Goal: Check status: Check status

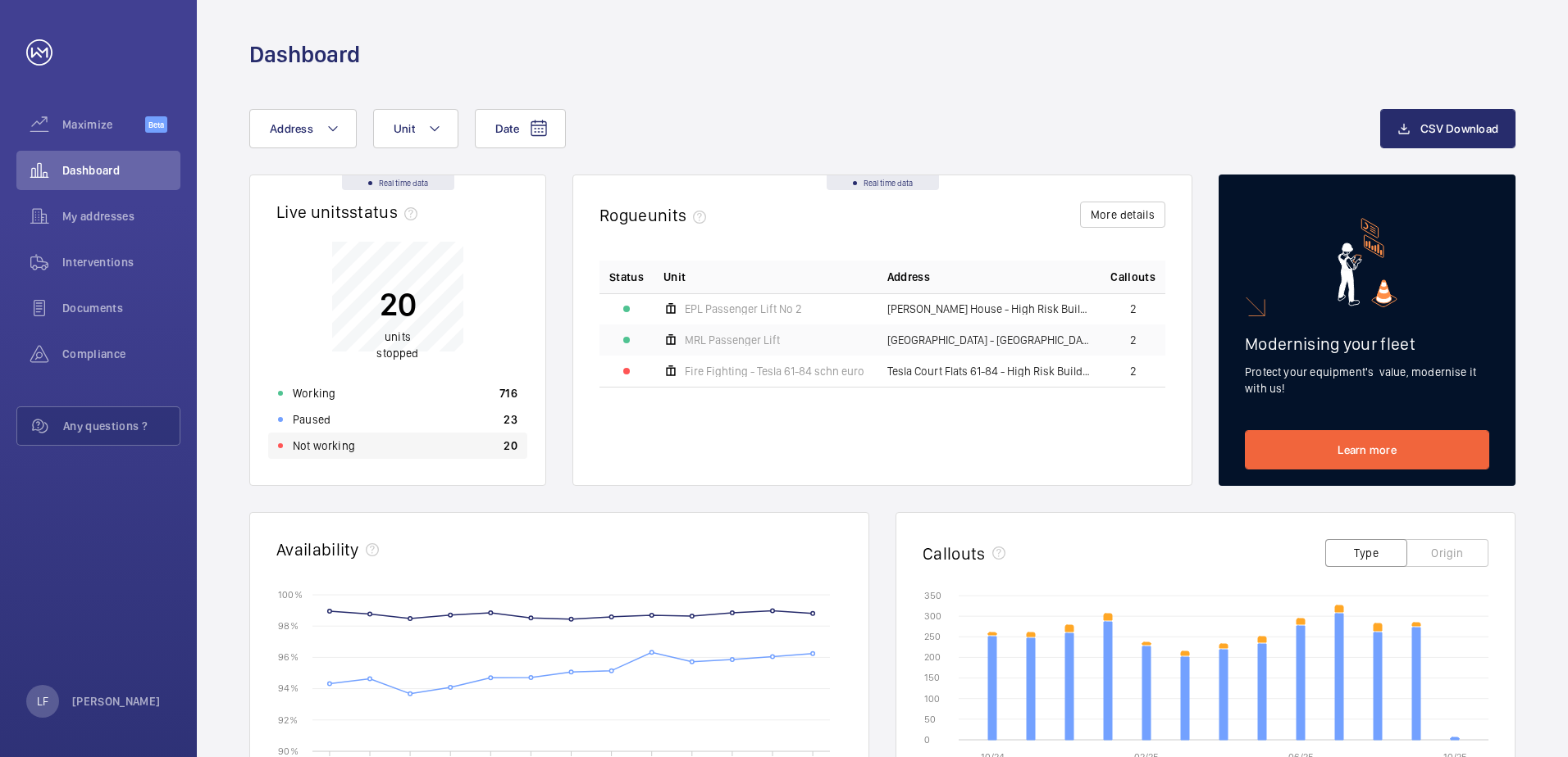
click at [328, 440] on p "Not working" at bounding box center [324, 446] width 62 height 17
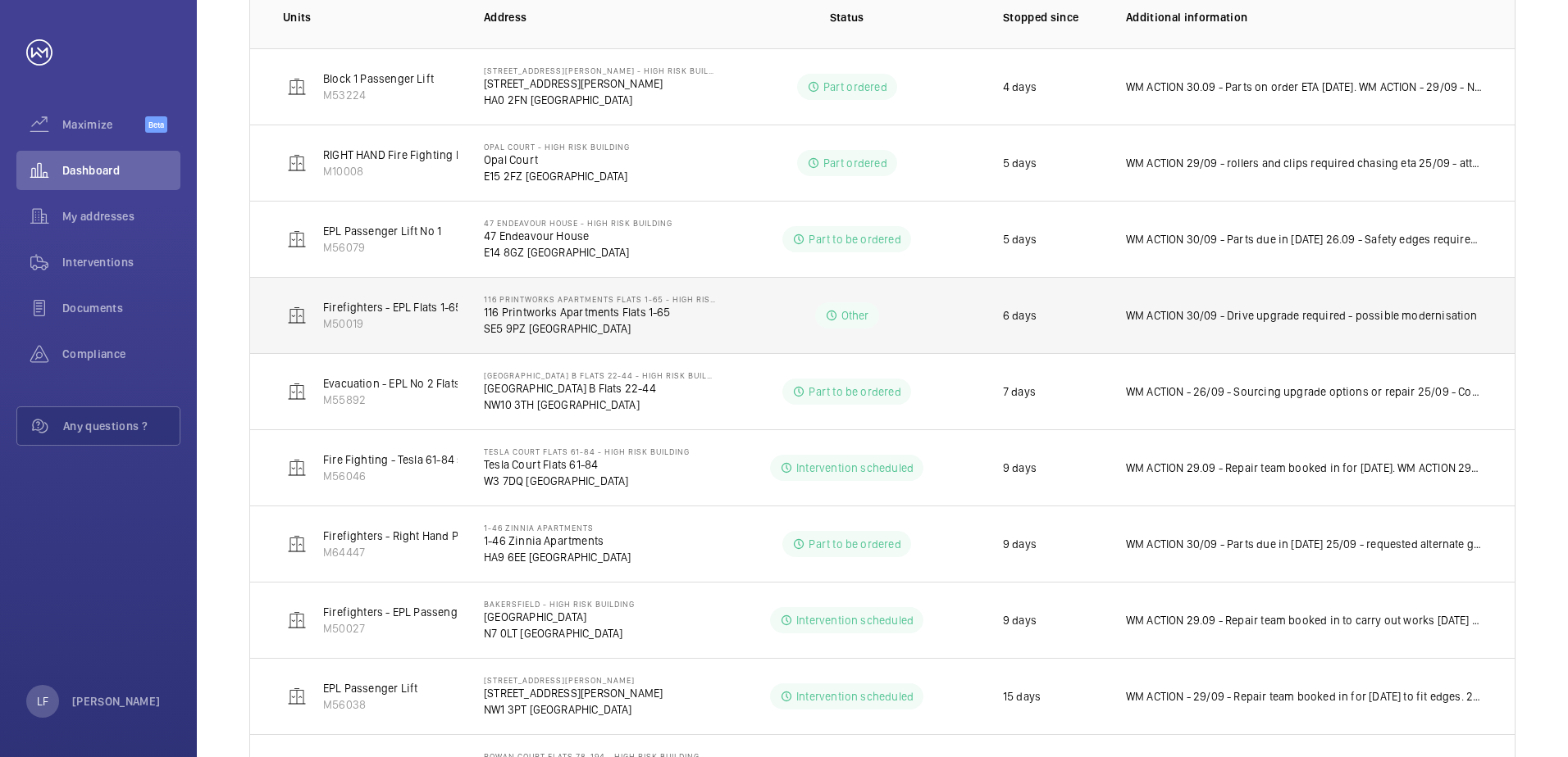
scroll to position [327, 0]
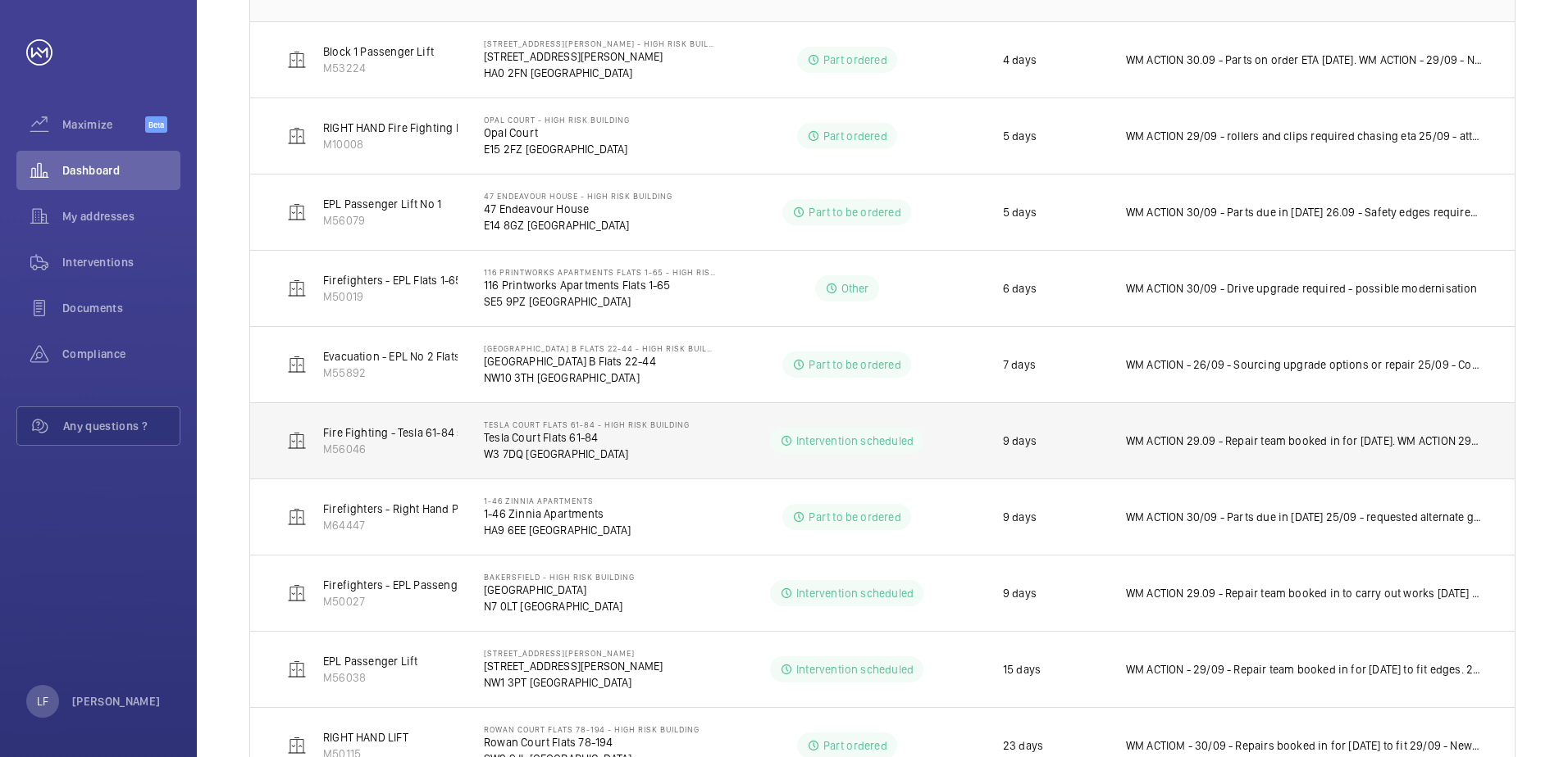
click at [985, 445] on td "9 days" at bounding box center [1039, 441] width 123 height 76
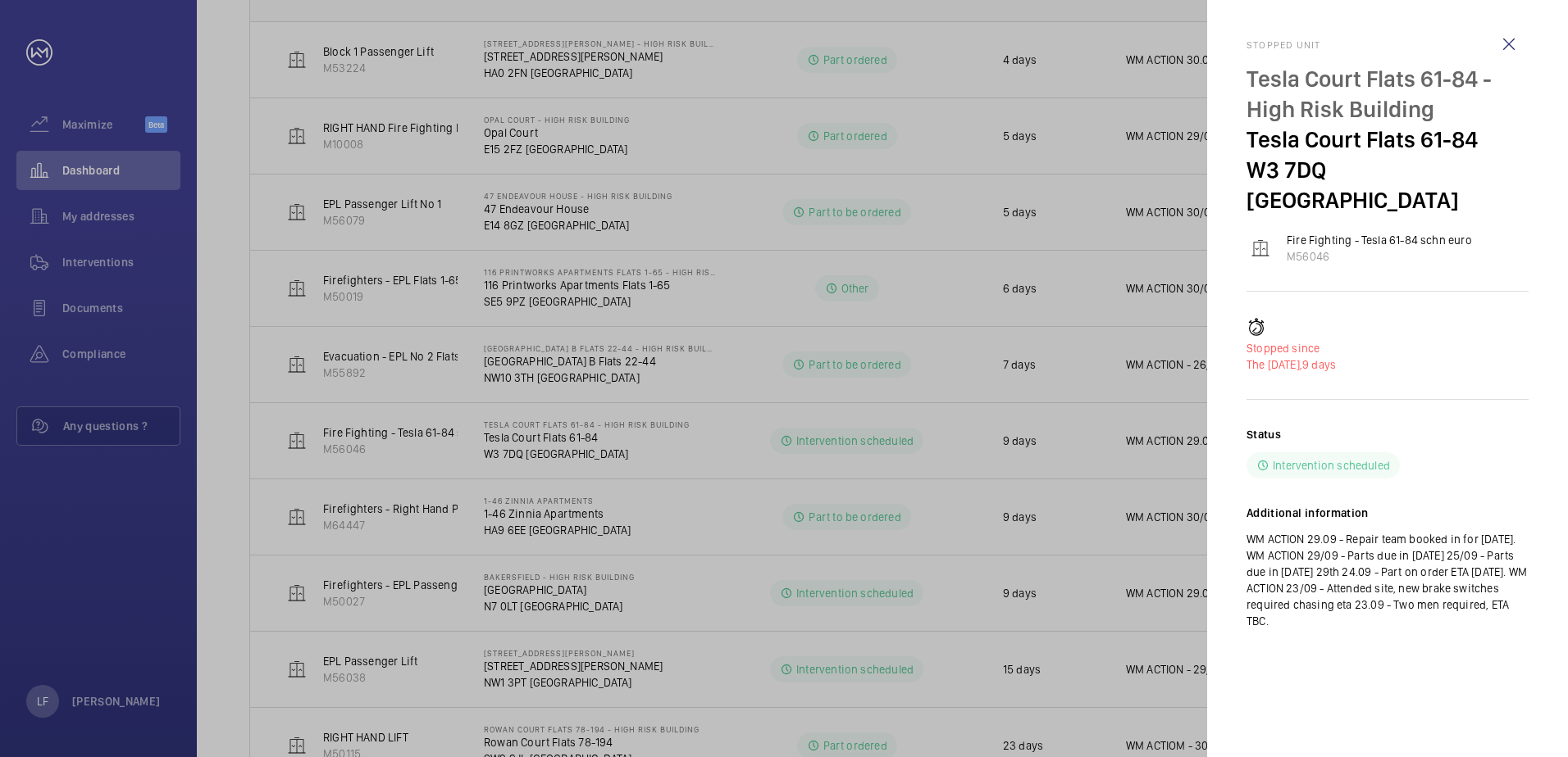
click at [734, 509] on div at bounding box center [784, 378] width 1568 height 757
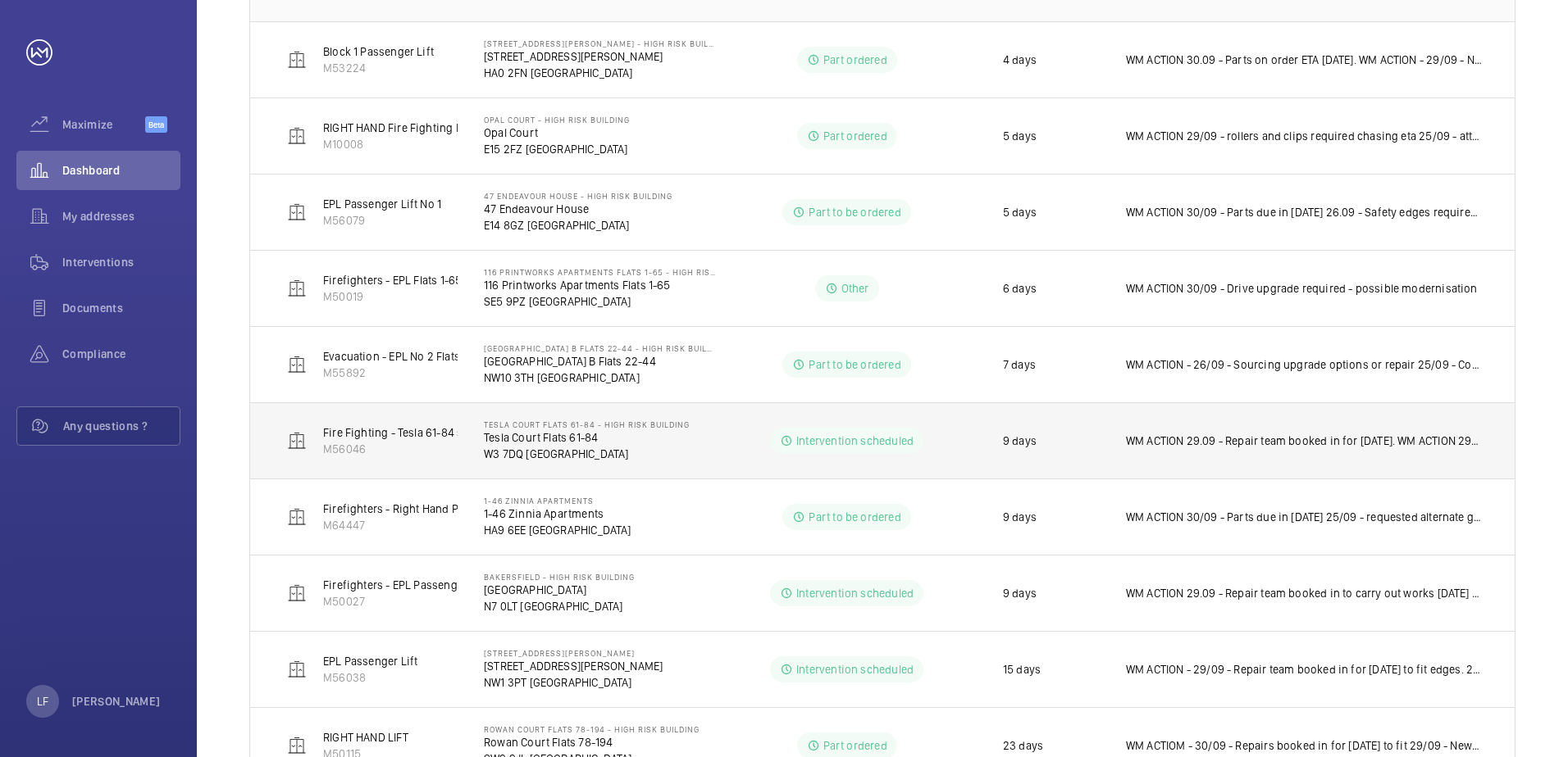
click at [1271, 453] on td "WM ACTION 29.09 - Repair team booked in for [DATE]. WM ACTION 29/09 - Parts due…" at bounding box center [1307, 441] width 415 height 76
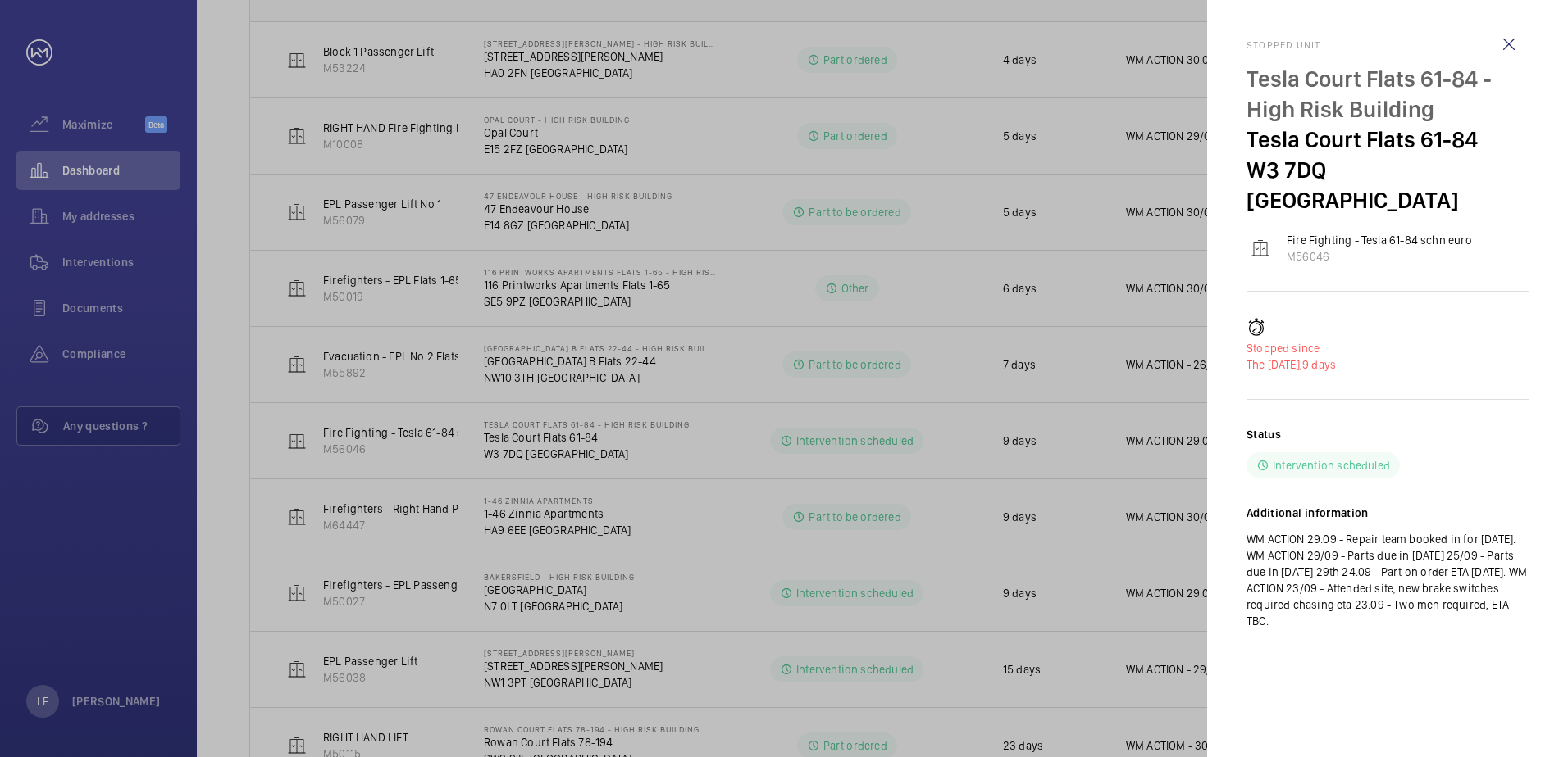
click at [186, 421] on div at bounding box center [784, 378] width 1568 height 757
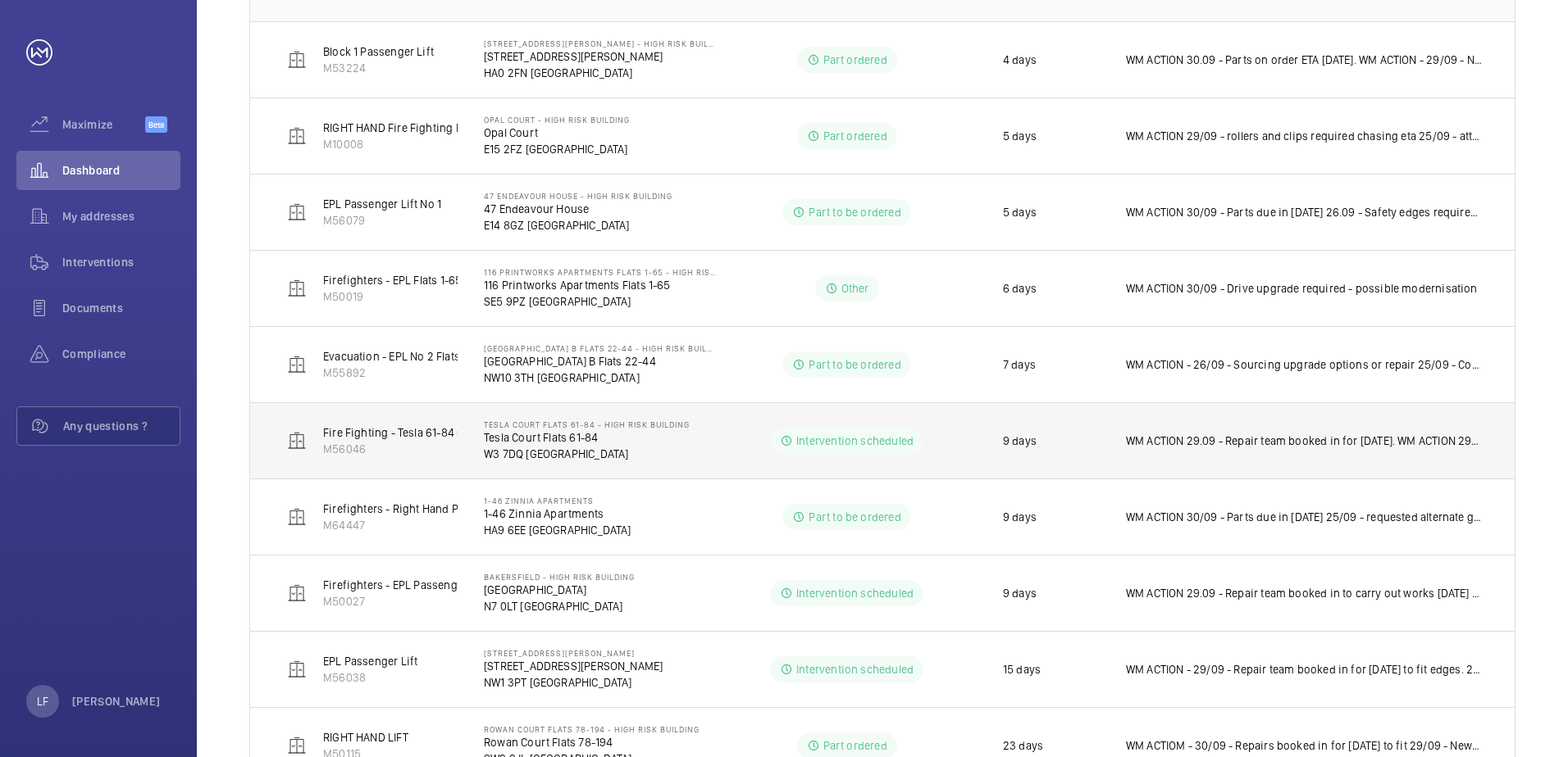
click at [539, 440] on p "Tesla Court Flats 61-84" at bounding box center [586, 438] width 206 height 17
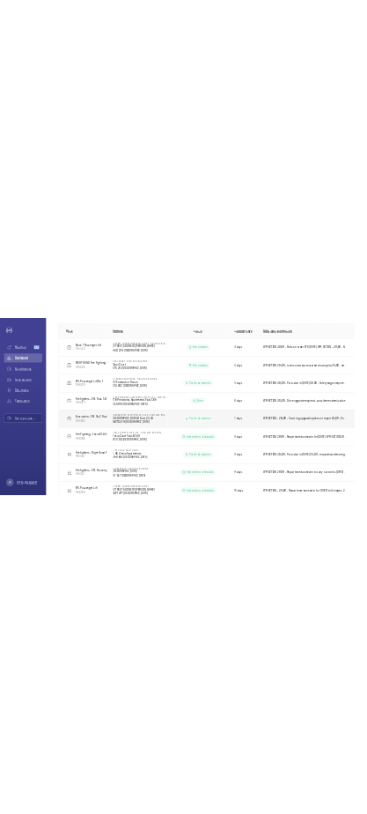
scroll to position [311, 0]
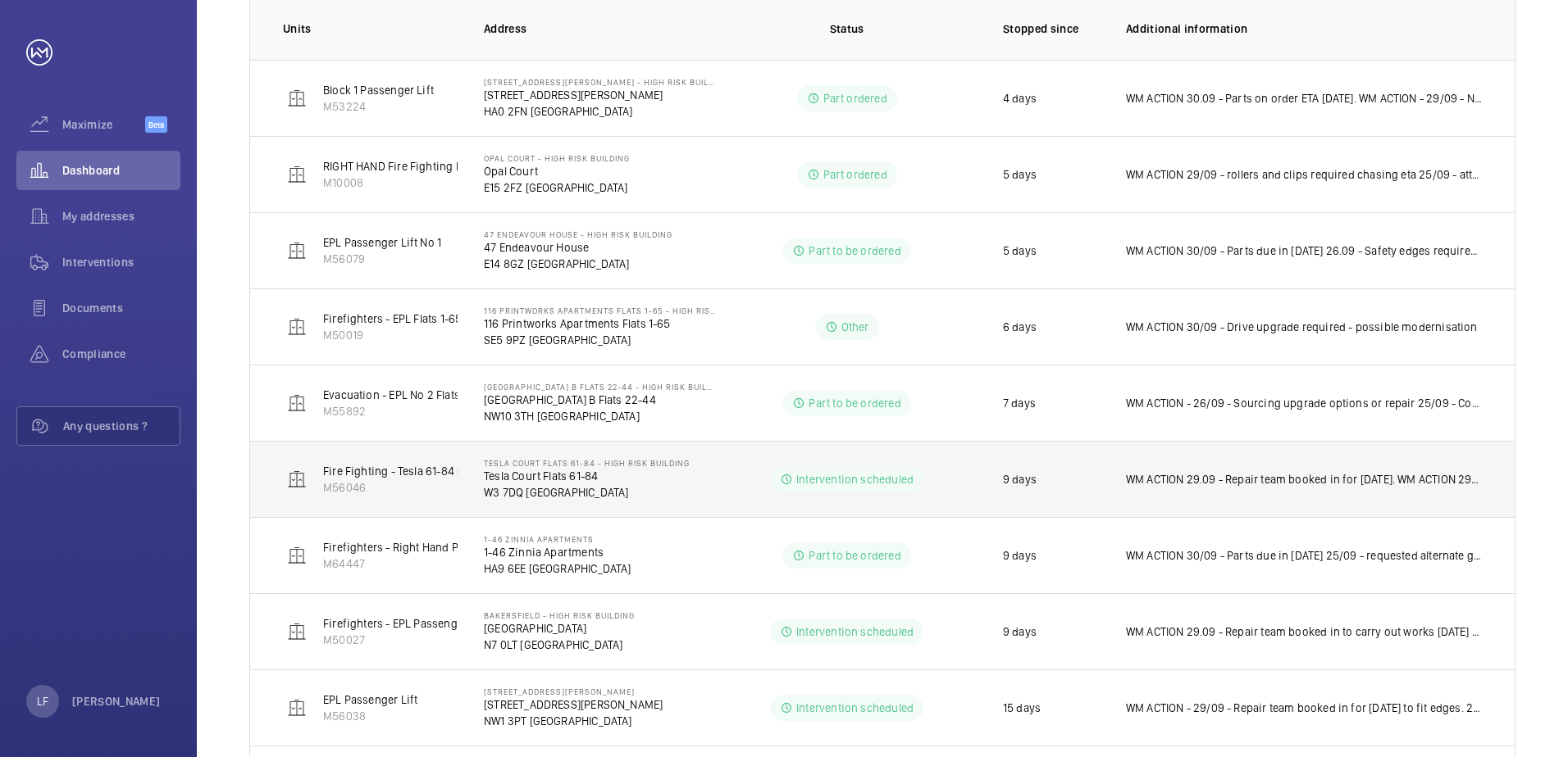
click at [702, 466] on td "Tesla Court Flats [STREET_ADDRESS]" at bounding box center [587, 479] width 259 height 76
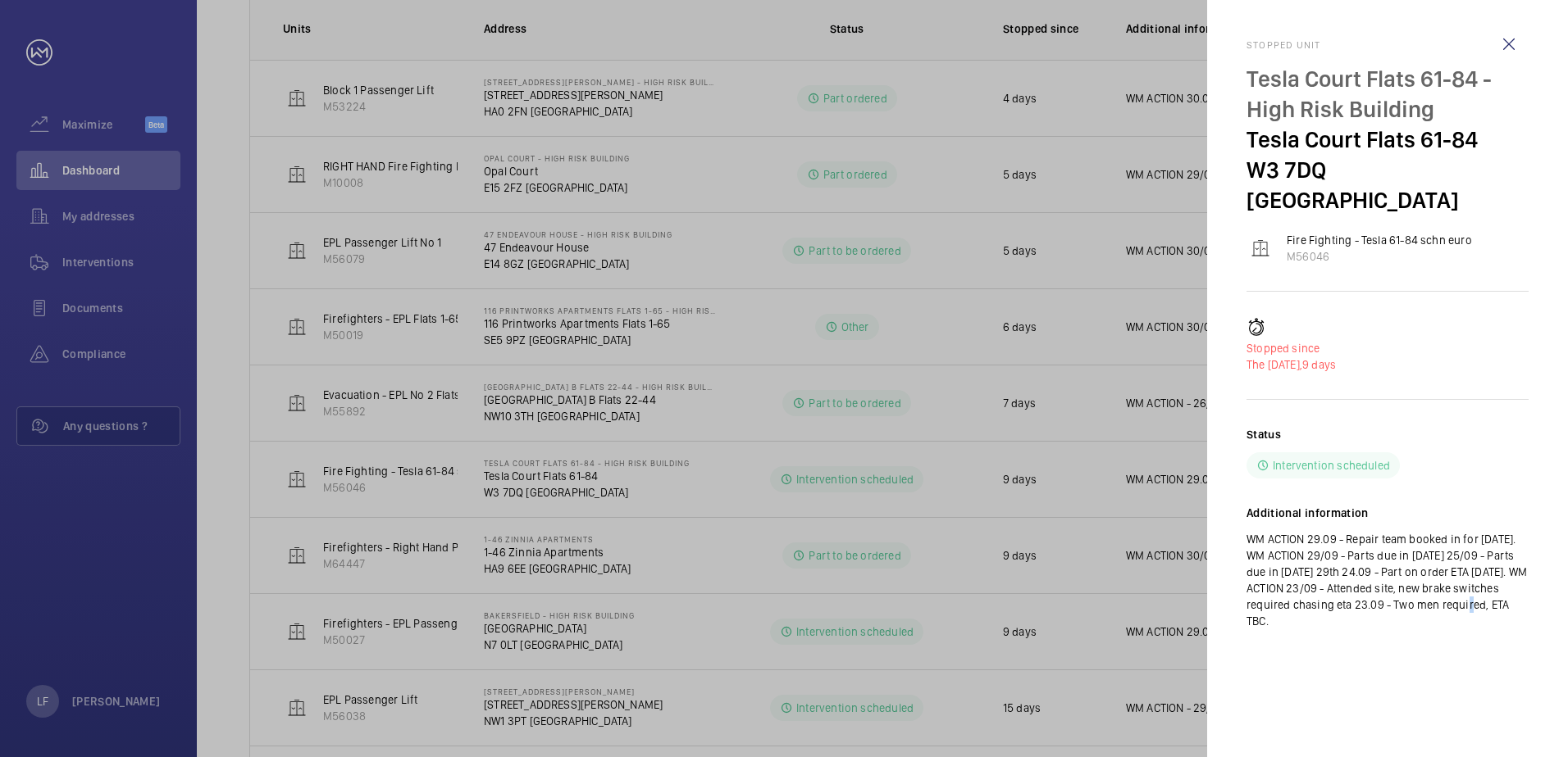
click at [1260, 667] on div "Stopped unit Tesla Court Flats 61-84 - High Risk Building Tesla Court Flats 61-…" at bounding box center [1387, 378] width 282 height 757
drag, startPoint x: 1260, startPoint y: 667, endPoint x: 1290, endPoint y: 697, distance: 42.4
click at [1276, 691] on div "Stopped unit Tesla Court Flats 61-84 - High Risk Building Tesla Court Flats 61-…" at bounding box center [1387, 378] width 282 height 757
click at [1232, 352] on mat-sidenav "Stopped unit Tesla Court Flats 61-84 - High Risk Building Tesla Court Flats 61-…" at bounding box center [1387, 378] width 361 height 757
click at [587, 356] on div at bounding box center [784, 378] width 1568 height 757
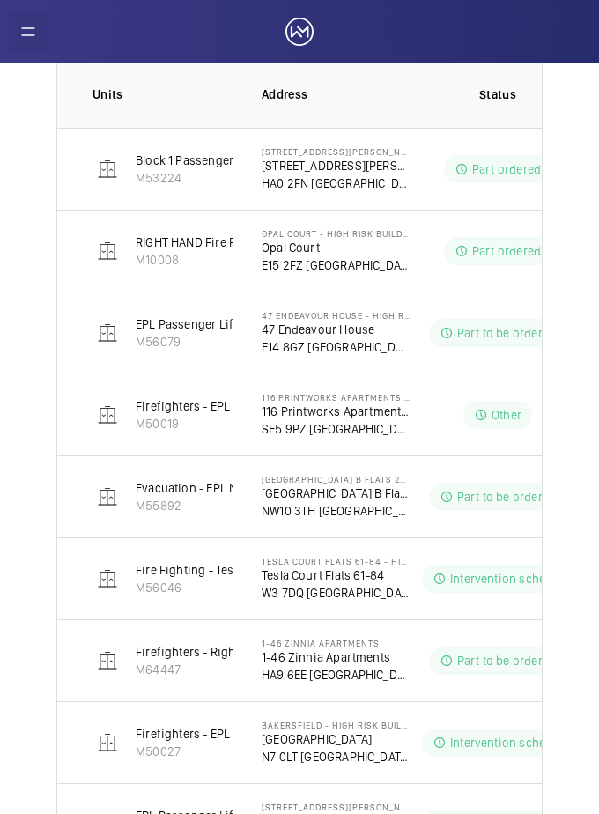
click at [23, 37] on wm-front-icon-button "Main navigation" at bounding box center [28, 32] width 42 height 42
